Goal: Transaction & Acquisition: Purchase product/service

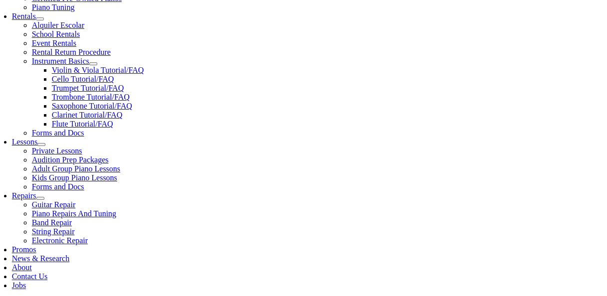
type input "g"
type input "5"
type input "g"
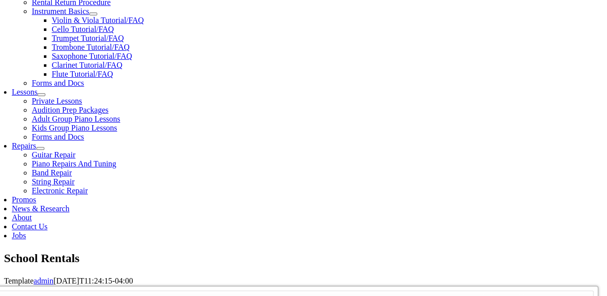
scroll to position [575, 0]
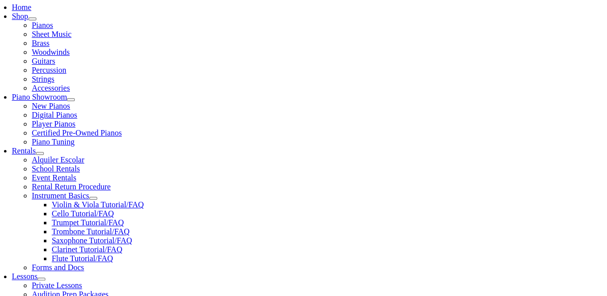
scroll to position [199, 0]
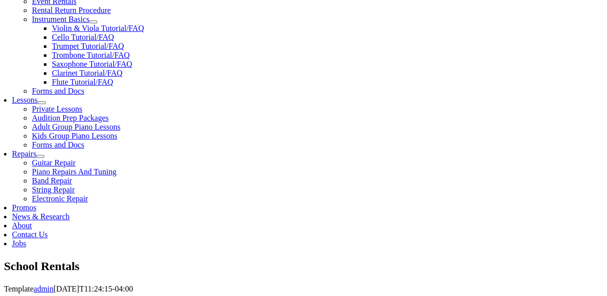
scroll to position [299, 0]
